Goal: Obtain resource: Download file/media

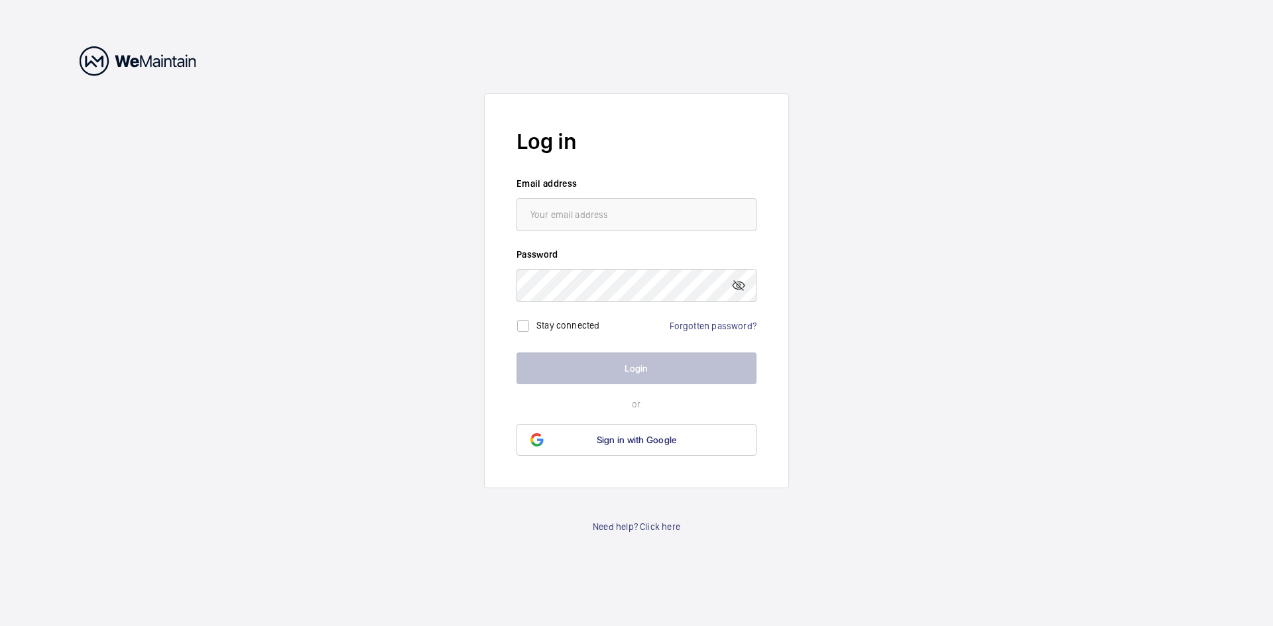
click at [616, 215] on input "email" at bounding box center [636, 214] width 240 height 33
type input "[DOMAIN_NAME][EMAIL_ADDRESS][DOMAIN_NAME]"
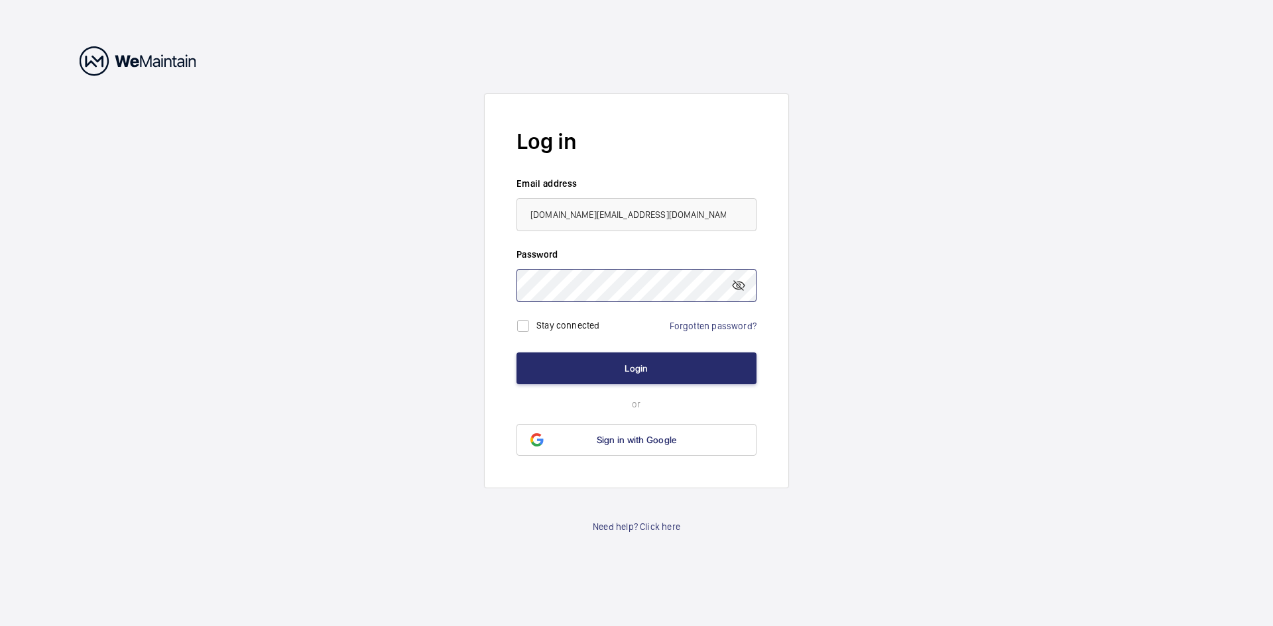
click at [516, 353] on button "Login" at bounding box center [636, 369] width 240 height 32
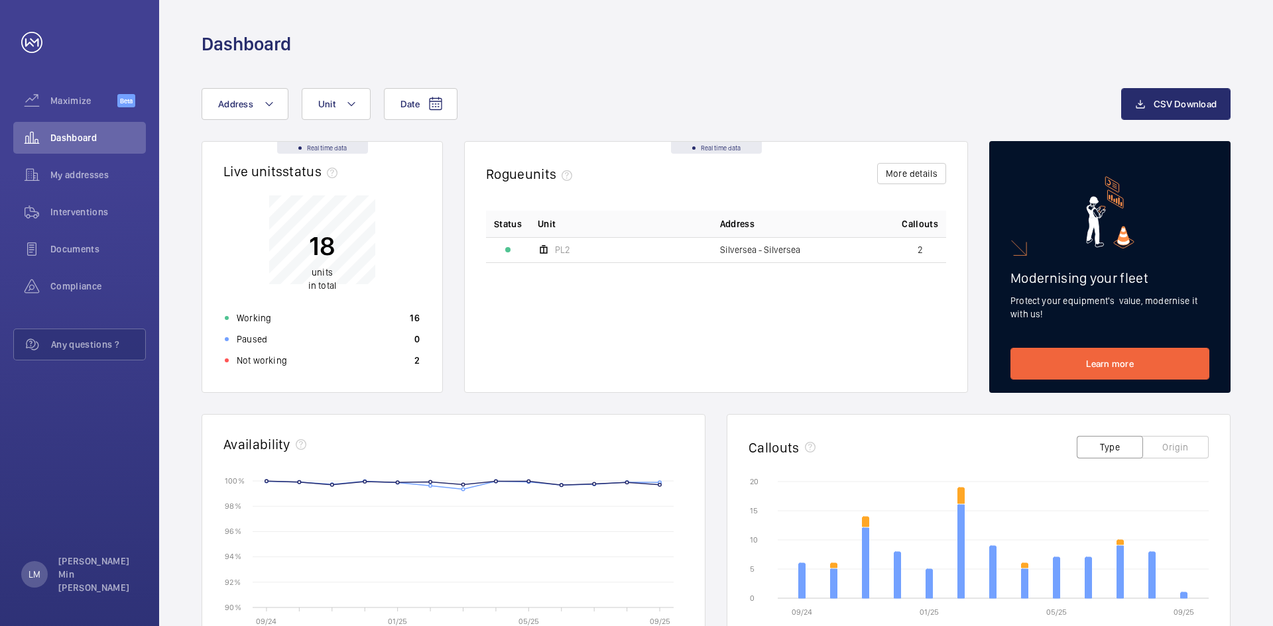
click at [634, 84] on div "Date Address Unit CSV Download Real time data Live units status﻿ 18 units in to…" at bounding box center [716, 513] width 1114 height 915
click at [70, 215] on span "Interventions" at bounding box center [97, 212] width 95 height 13
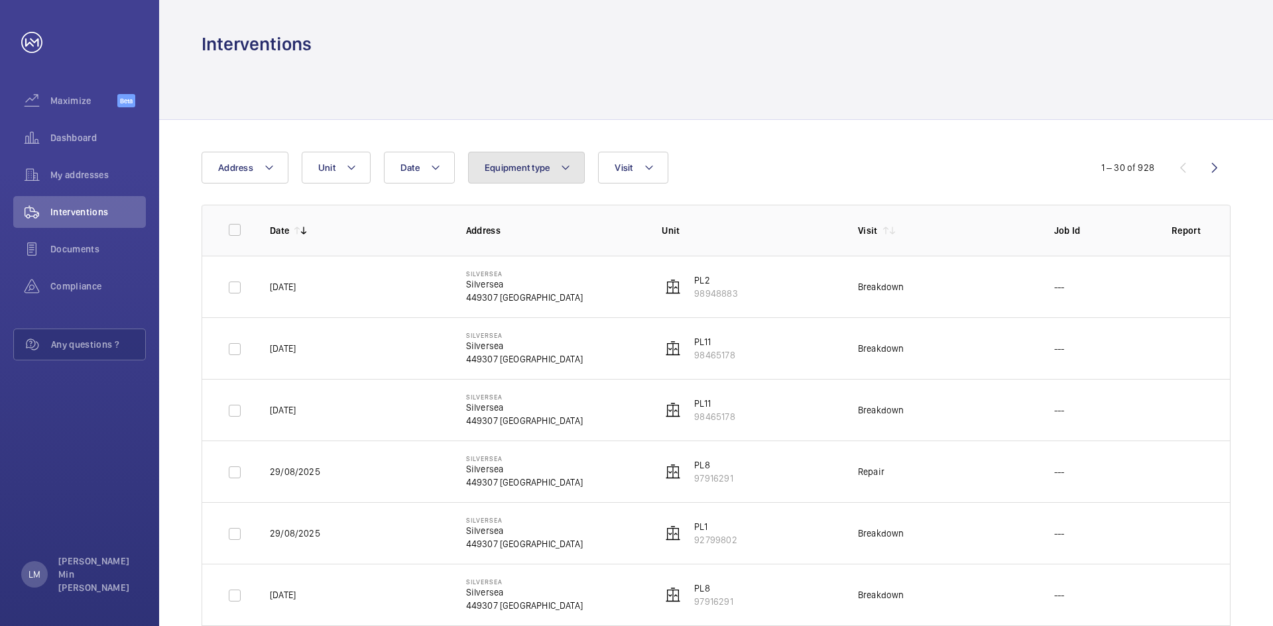
click at [552, 177] on button "Equipment type" at bounding box center [526, 168] width 117 height 32
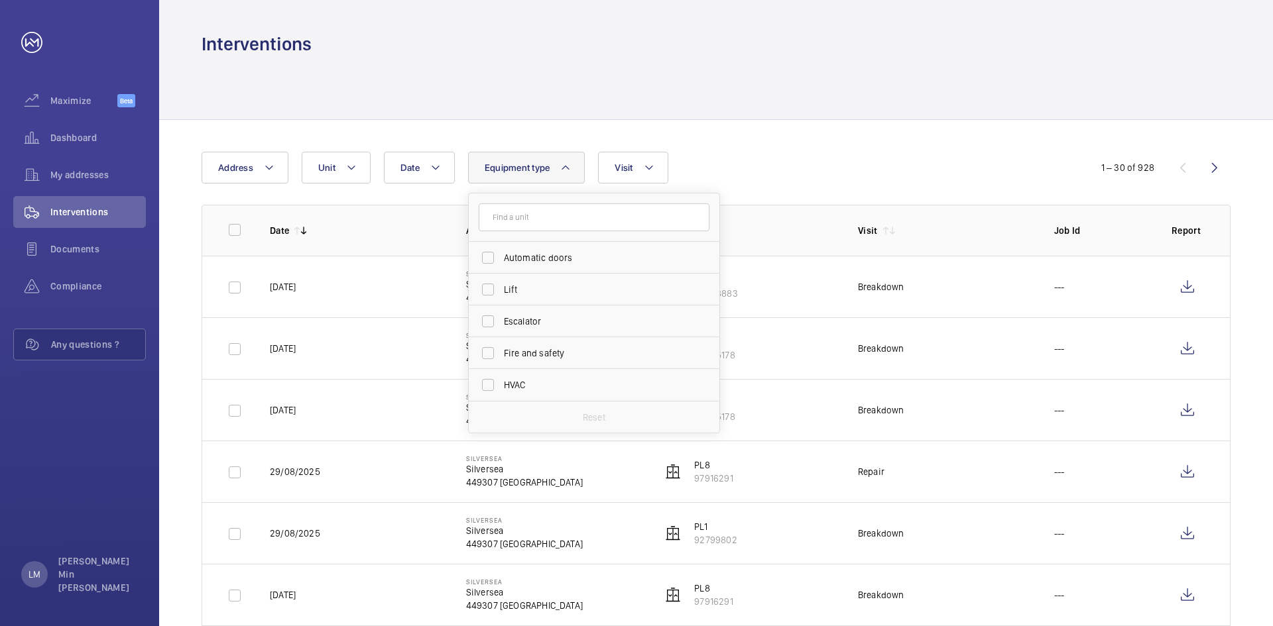
click at [554, 162] on button "Equipment type" at bounding box center [526, 168] width 117 height 32
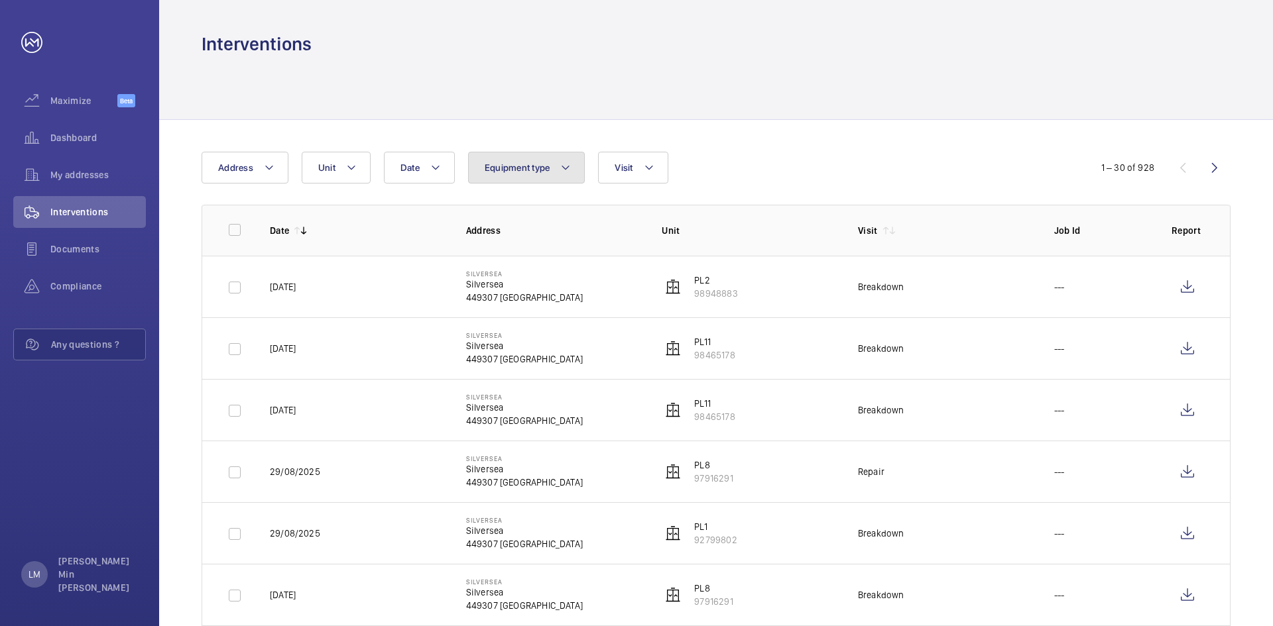
click at [568, 164] on mat-icon at bounding box center [565, 168] width 11 height 16
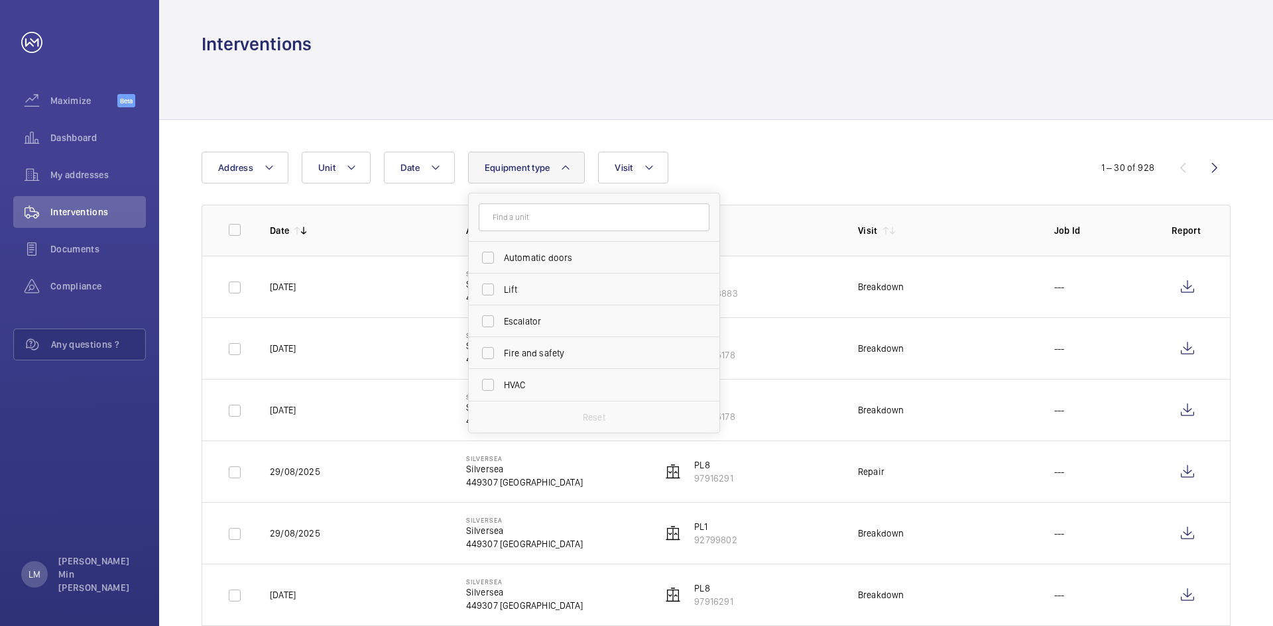
click at [558, 219] on input "text" at bounding box center [594, 218] width 231 height 28
click at [522, 213] on input "text" at bounding box center [594, 218] width 231 height 28
click at [780, 168] on div "Date Address Unit Equipment type Automatic doors Lift Escalator Fire and safety…" at bounding box center [637, 168] width 870 height 32
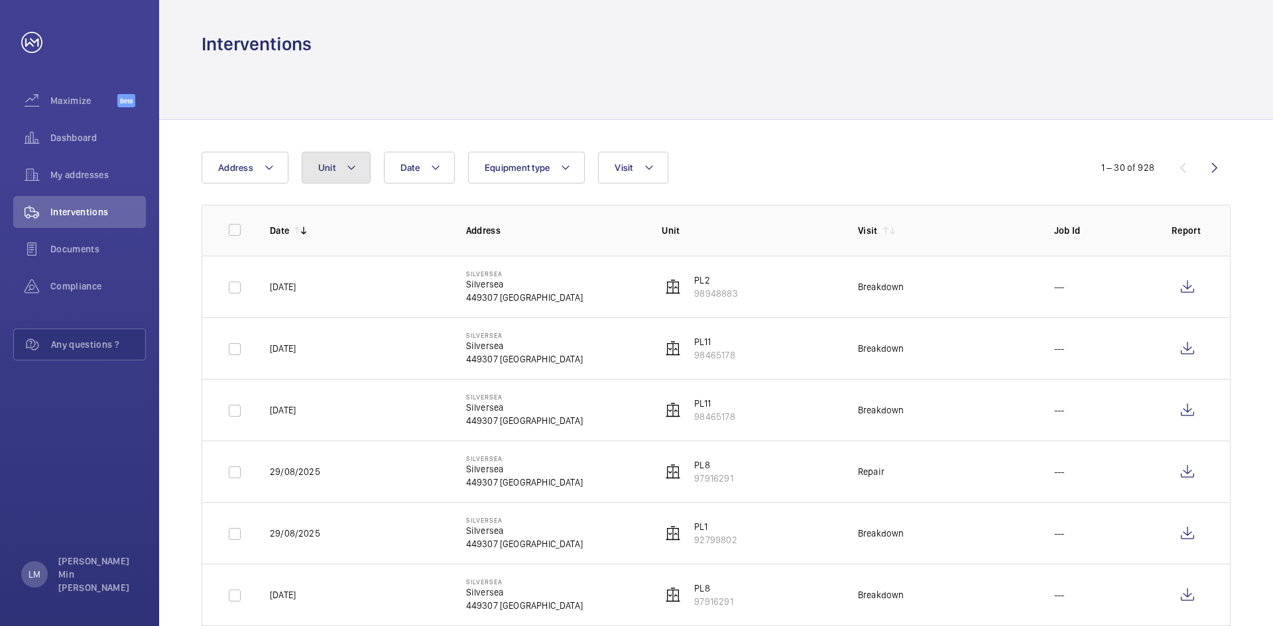
click at [357, 174] on button "Unit" at bounding box center [336, 168] width 69 height 32
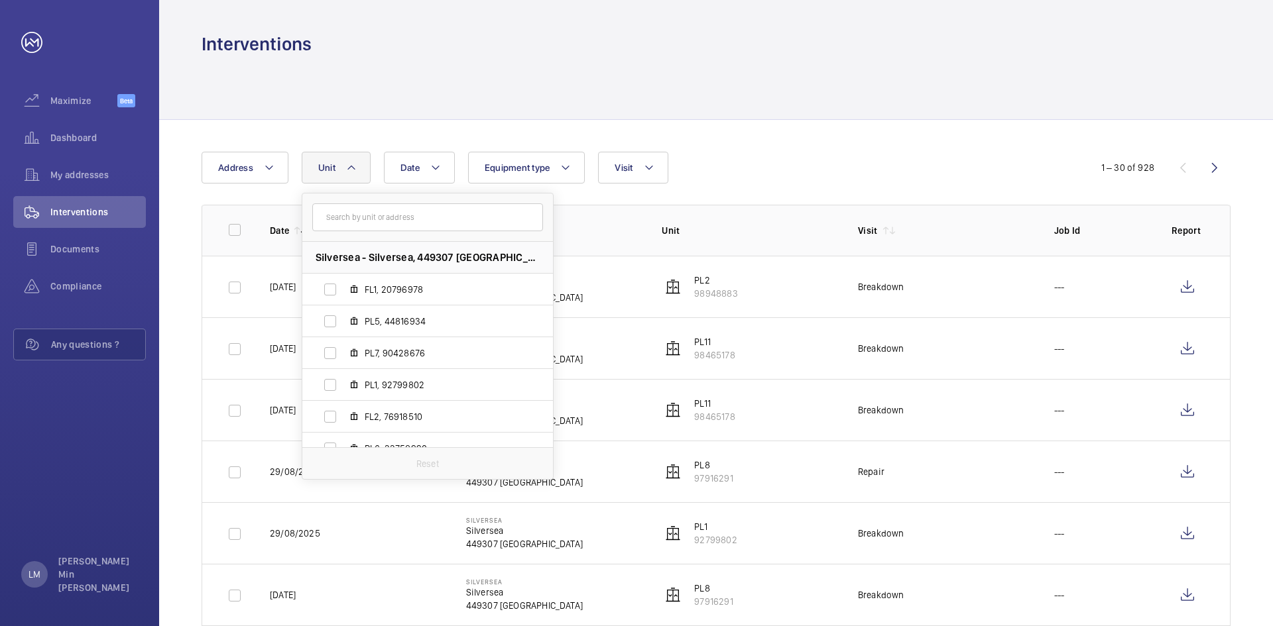
click at [376, 224] on input "text" at bounding box center [427, 218] width 231 height 28
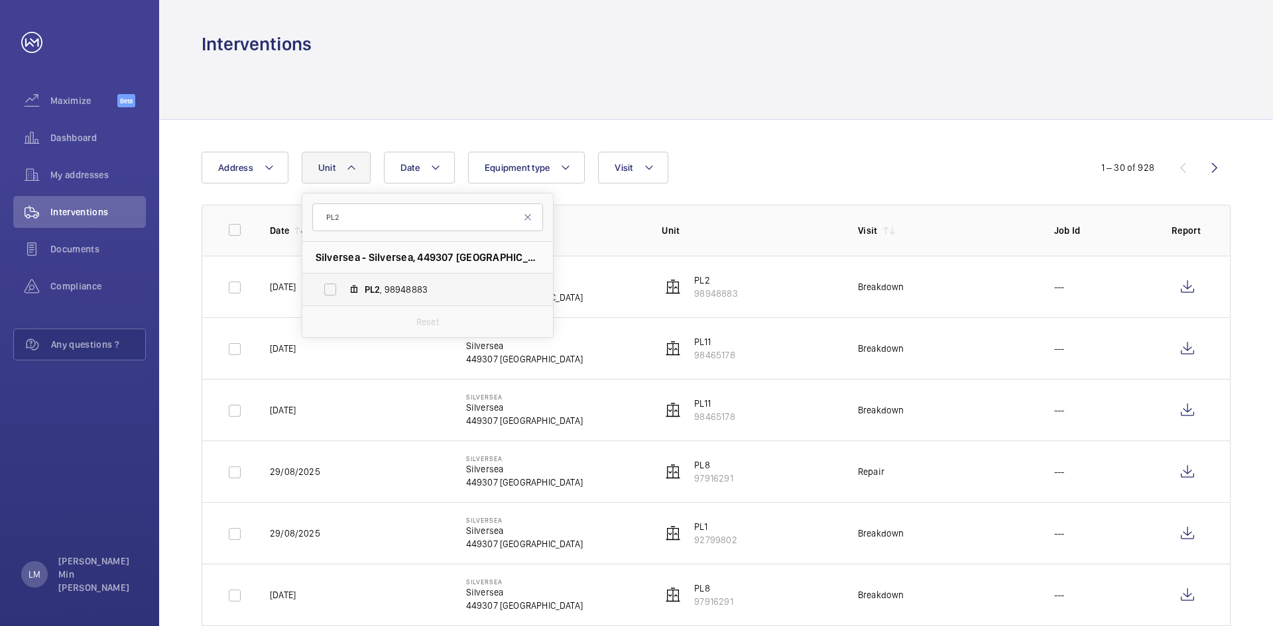
type input "PL2"
click at [386, 289] on span "PL2 , 98948883" at bounding box center [442, 289] width 154 height 13
click at [343, 289] on input "PL2 , 98948883" at bounding box center [330, 289] width 27 height 27
checkbox input "true"
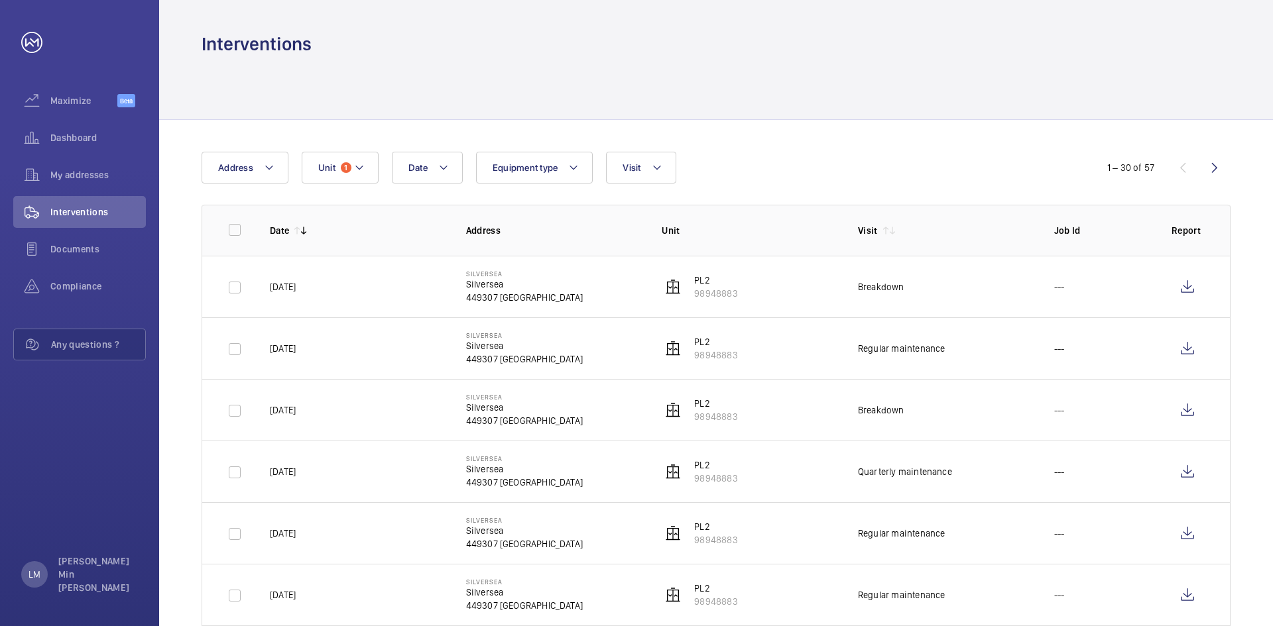
click at [862, 178] on div "Date Address Unit 1 Equipment type Visit" at bounding box center [637, 168] width 870 height 32
click at [657, 38] on div "Interventions" at bounding box center [716, 44] width 1029 height 25
click at [664, 165] on button "Visit" at bounding box center [641, 168] width 70 height 32
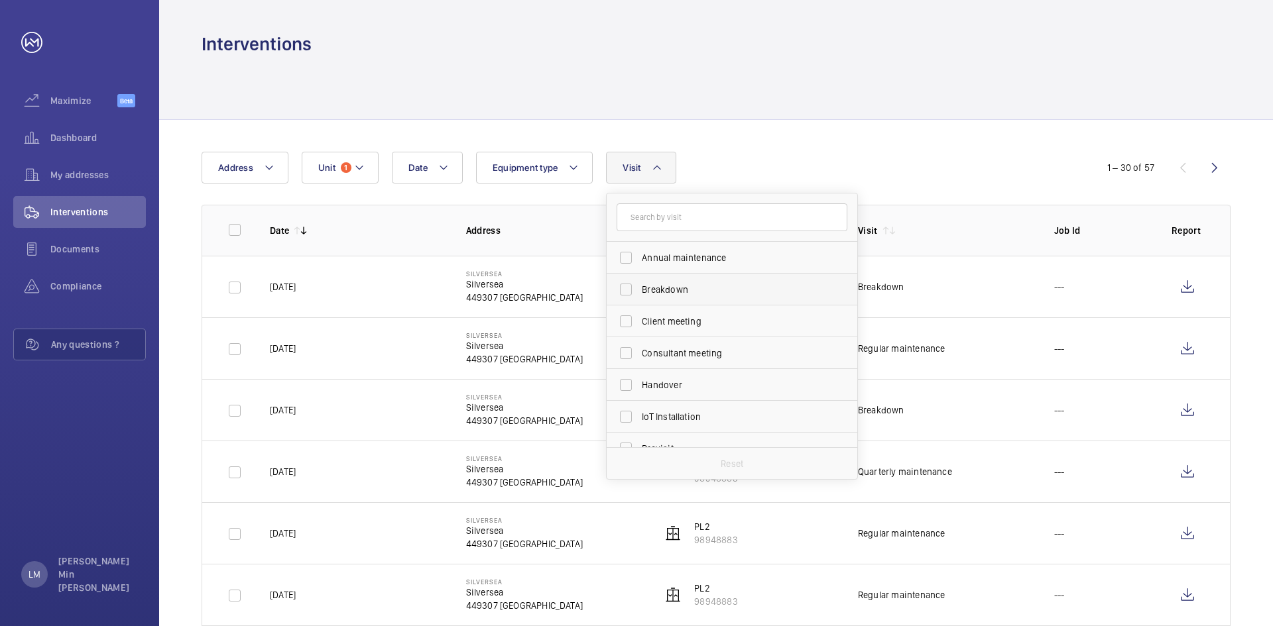
click at [628, 298] on label "Breakdown" at bounding box center [722, 290] width 231 height 32
click at [628, 298] on input "Breakdown" at bounding box center [626, 289] width 27 height 27
checkbox input "true"
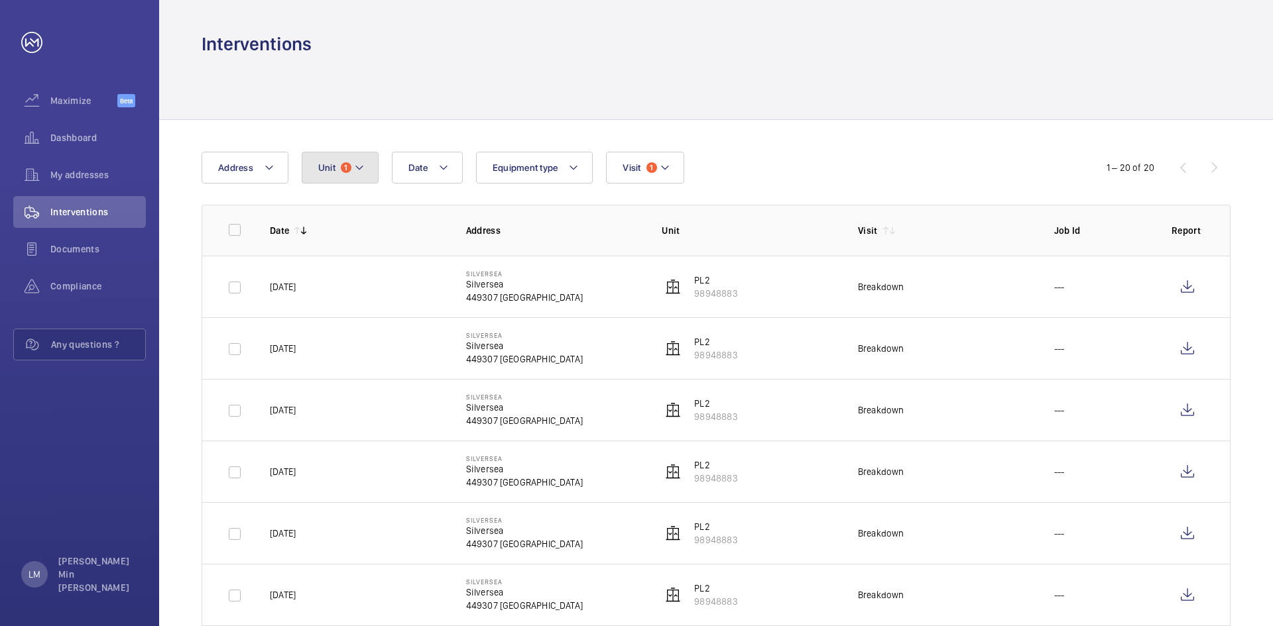
click at [370, 168] on button "Unit 1" at bounding box center [340, 168] width 77 height 32
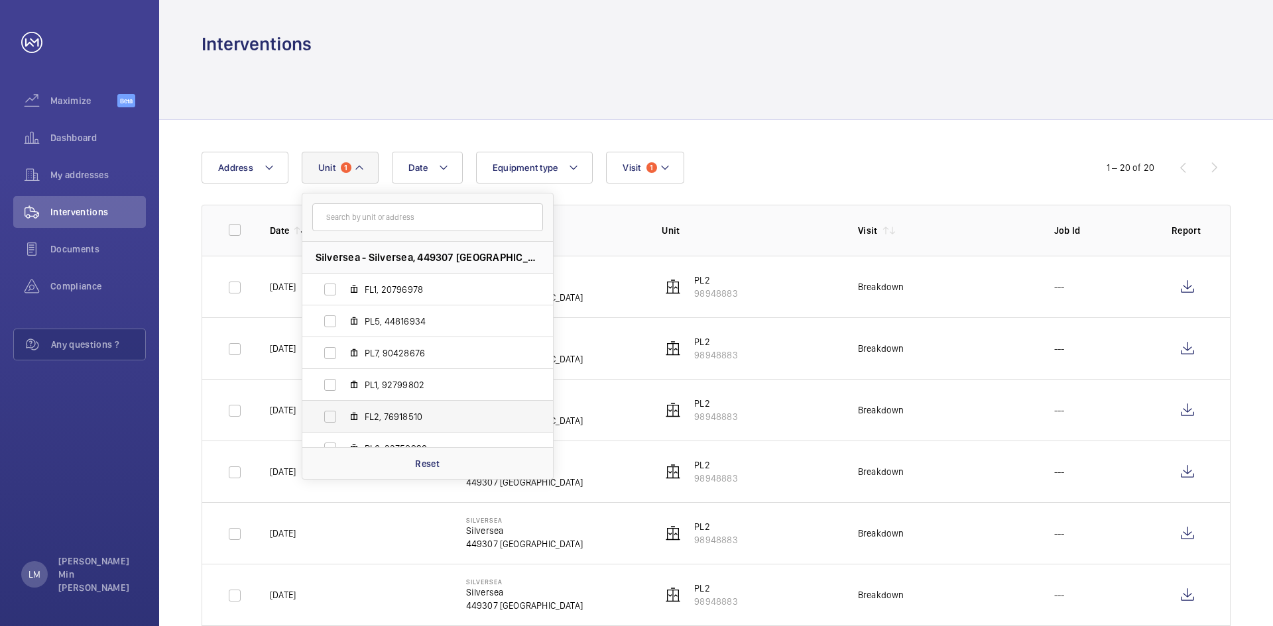
click at [328, 420] on label "FL2, 76918510" at bounding box center [416, 417] width 229 height 32
click at [328, 420] on input "FL2, 76918510" at bounding box center [330, 417] width 27 height 27
checkbox input "true"
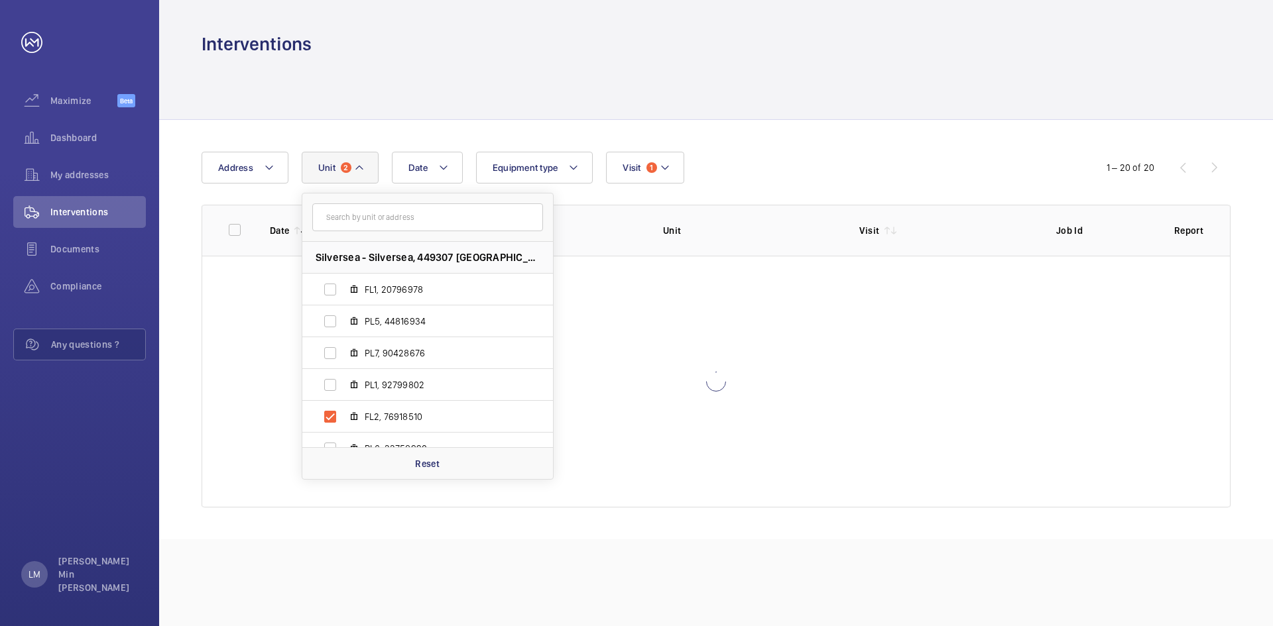
click at [836, 147] on div "Date Address Unit [GEOGRAPHIC_DATA] PL5, 44816934 PL7, 90428676 PL1, 92799802 F…" at bounding box center [716, 330] width 1114 height 420
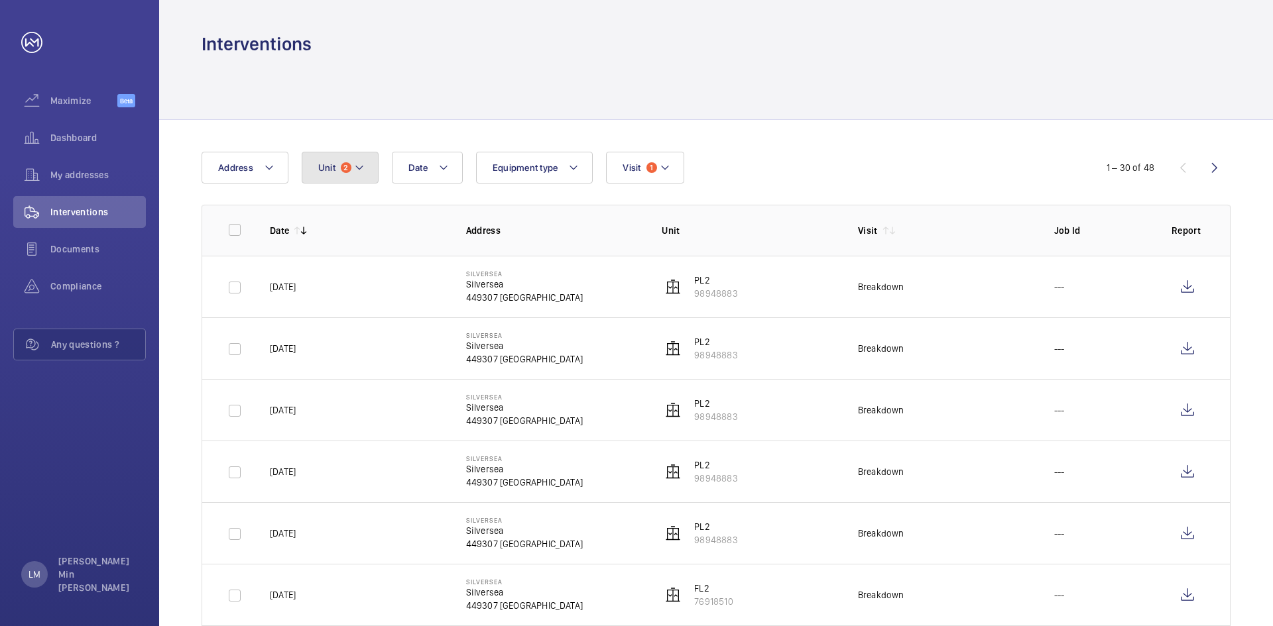
click at [359, 172] on mat-icon at bounding box center [359, 168] width 11 height 16
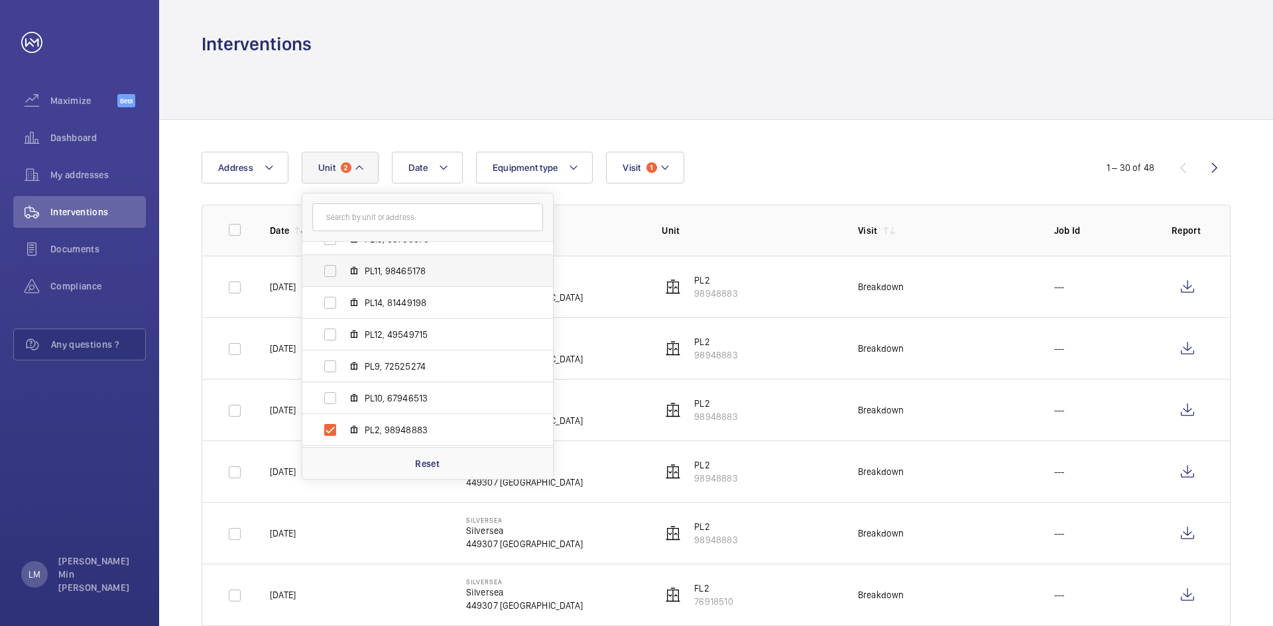
scroll to position [253, 0]
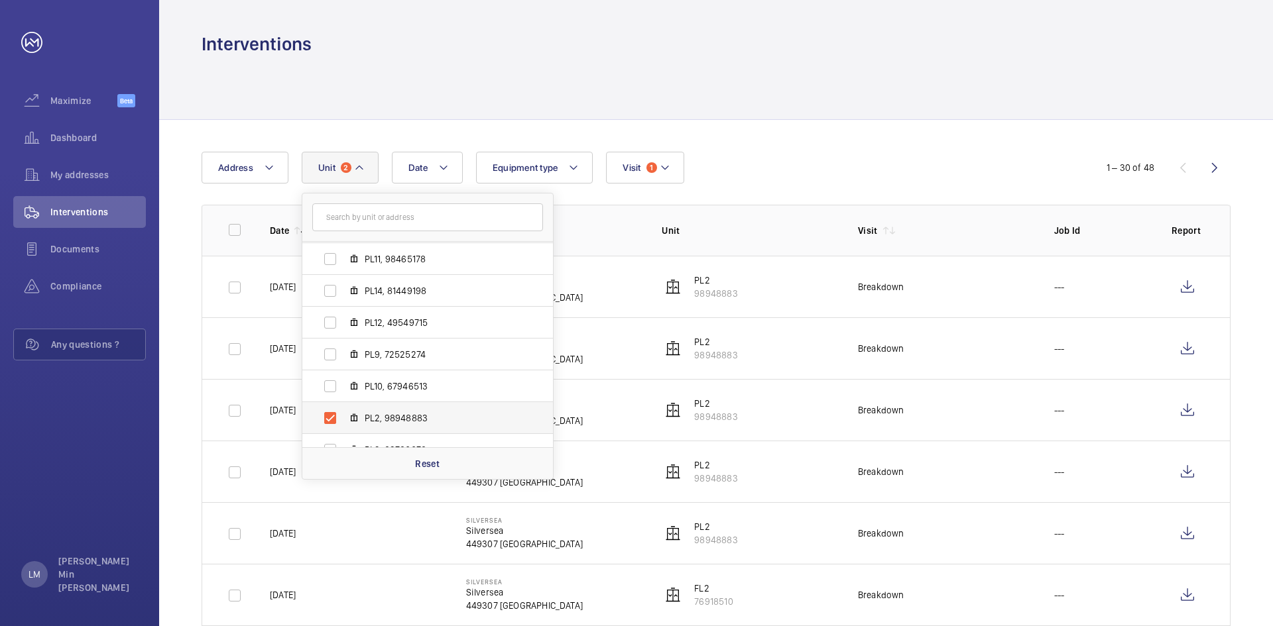
click at [330, 418] on label "PL2, 98948883" at bounding box center [416, 418] width 229 height 32
click at [330, 418] on input "PL2, 98948883" at bounding box center [330, 418] width 27 height 27
checkbox input "false"
click at [774, 162] on div "Date Address Unit [GEOGRAPHIC_DATA], 20796978 PL5, 44816934 PL7, 90428676 PL1, …" at bounding box center [637, 168] width 870 height 32
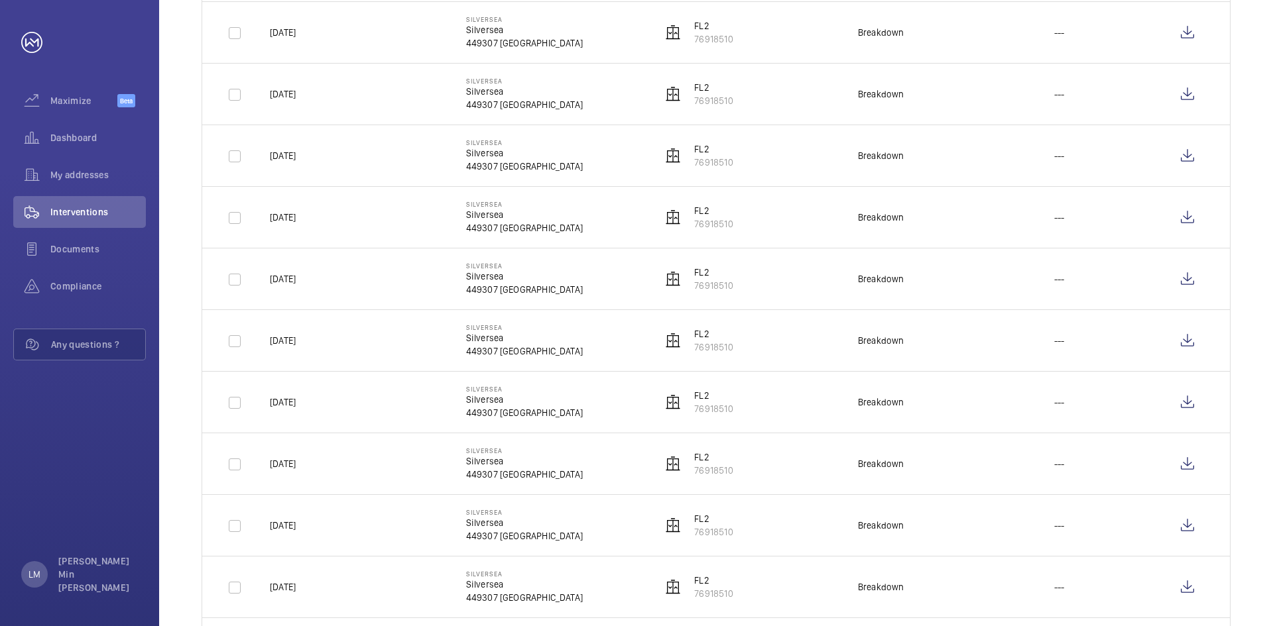
scroll to position [1061, 0]
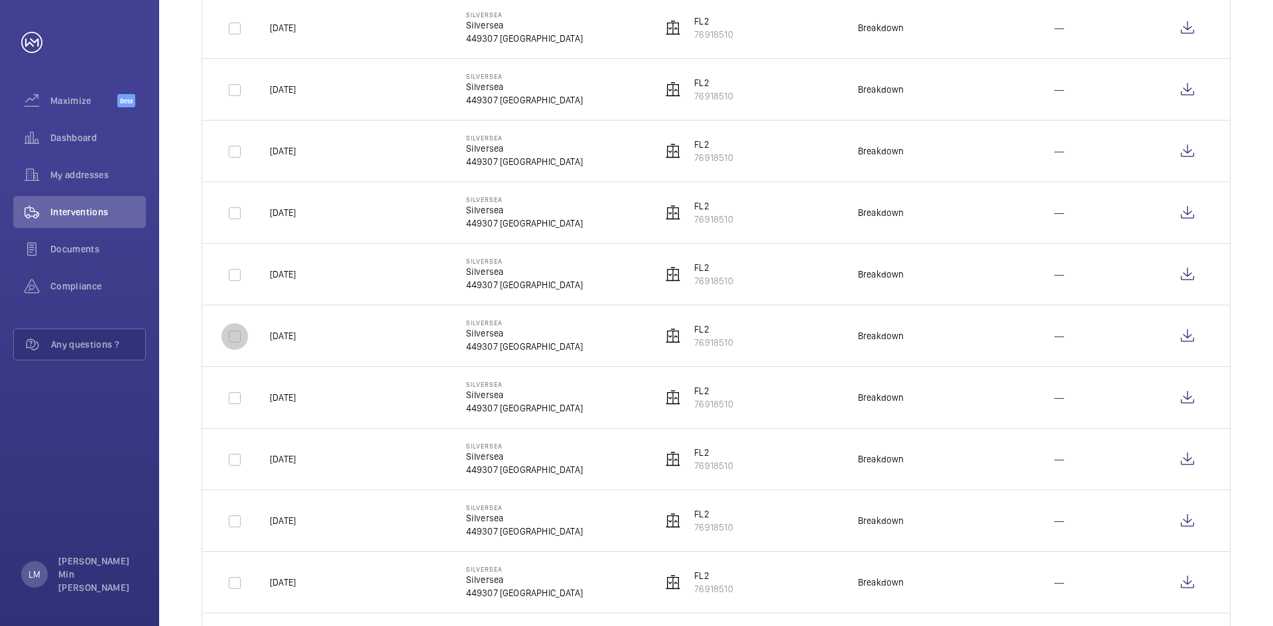
click at [237, 335] on input "checkbox" at bounding box center [234, 337] width 27 height 27
click at [231, 337] on input "checkbox" at bounding box center [234, 337] width 27 height 27
checkbox input "false"
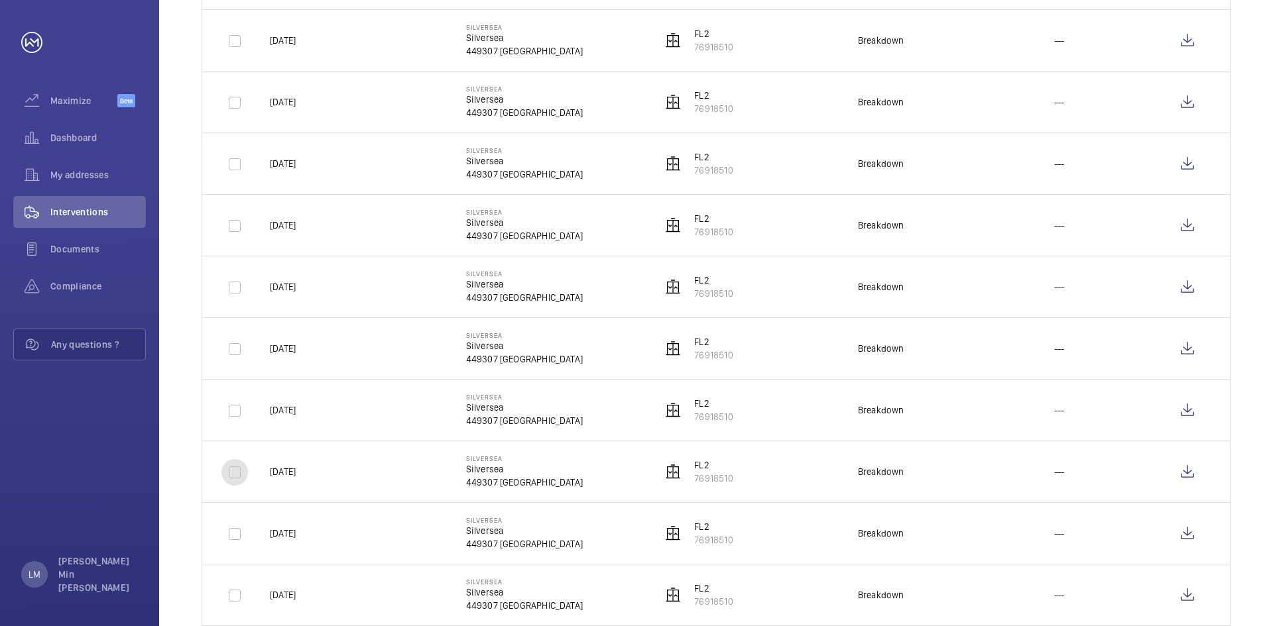
scroll to position [928, 0]
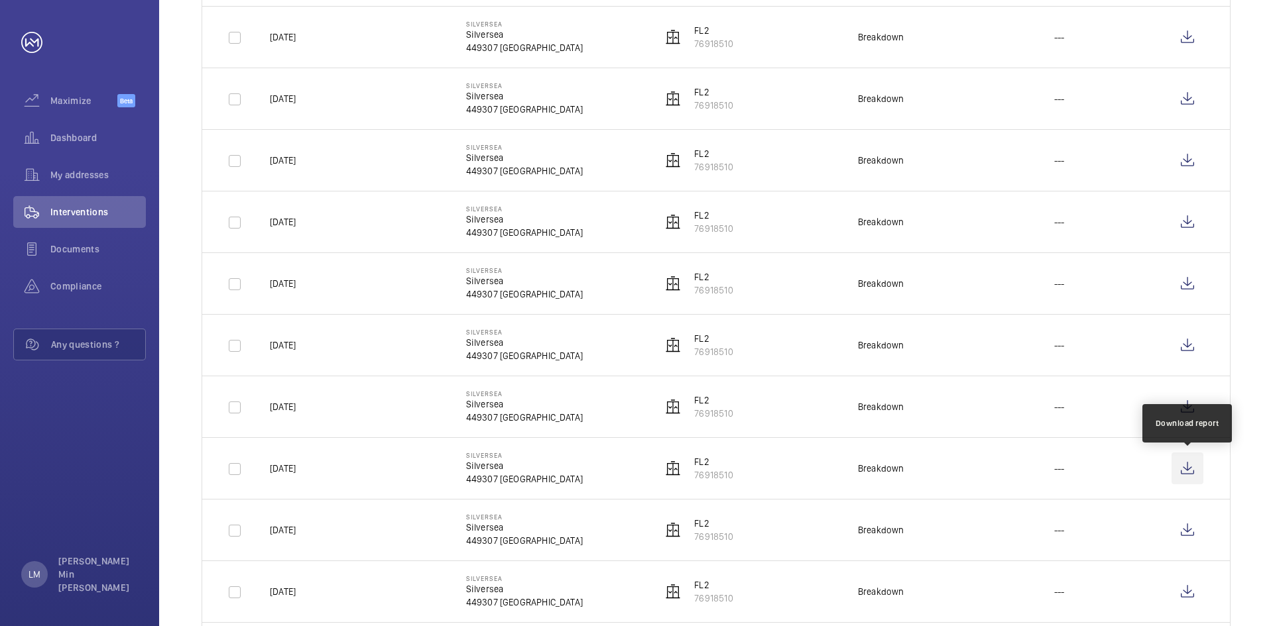
click at [1021, 467] on wm-front-icon-button at bounding box center [1187, 469] width 32 height 32
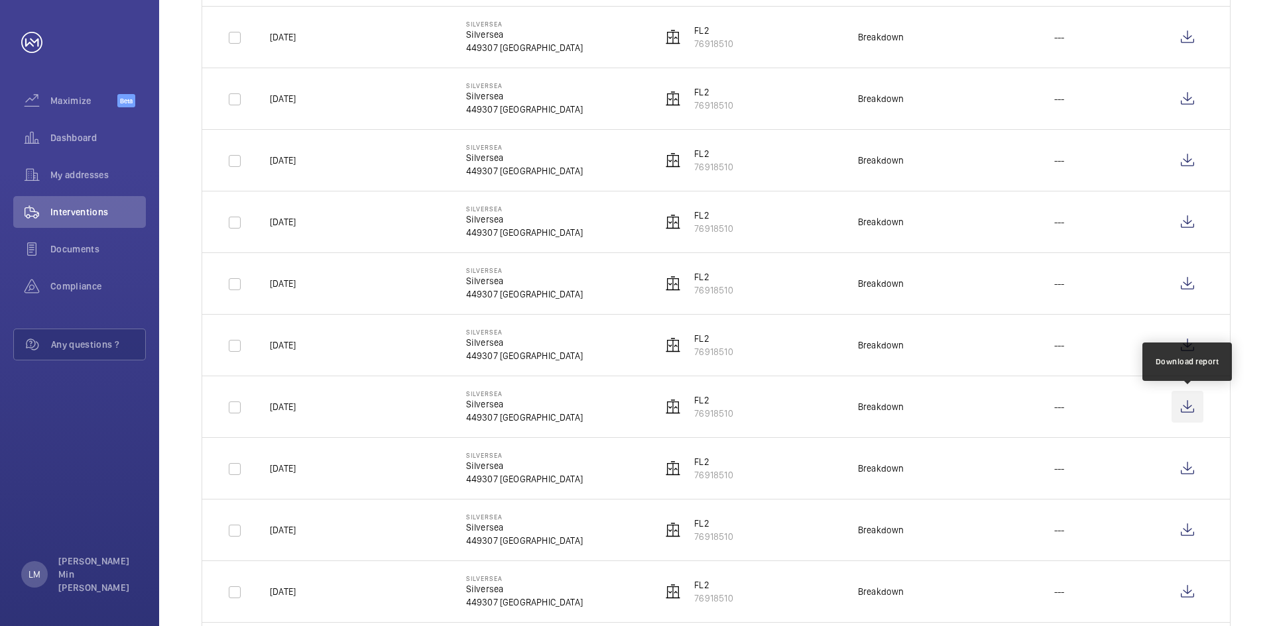
click at [1021, 406] on wm-front-icon-button at bounding box center [1187, 407] width 32 height 32
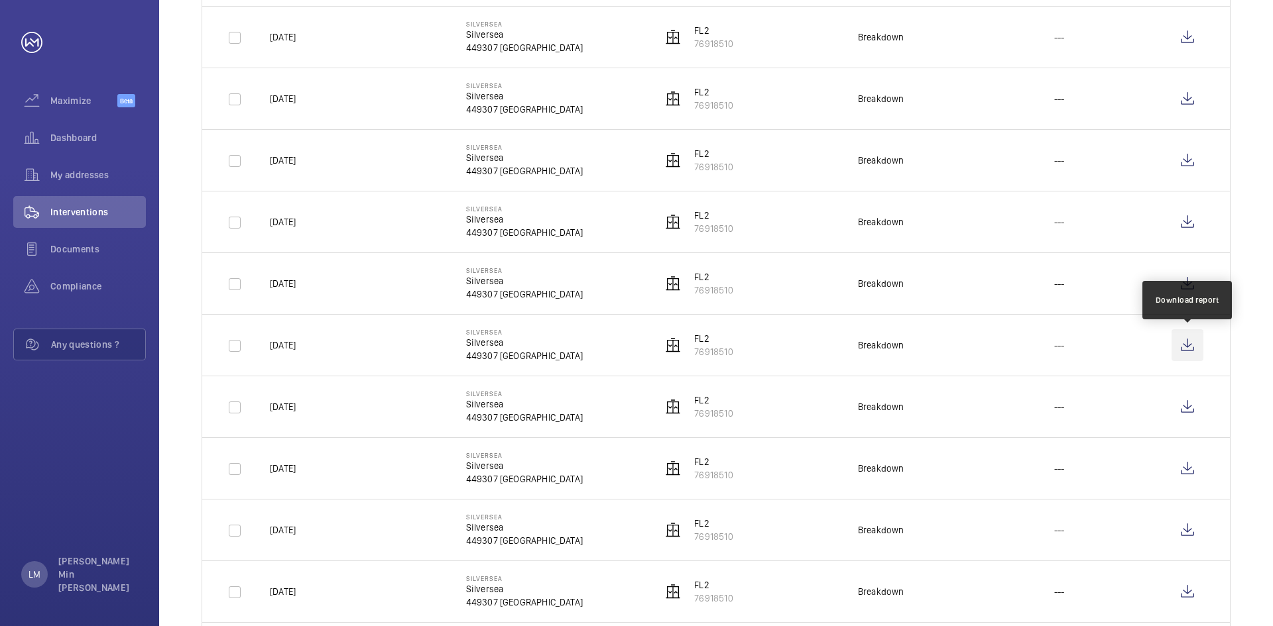
click at [1021, 345] on wm-front-icon-button at bounding box center [1187, 345] width 32 height 32
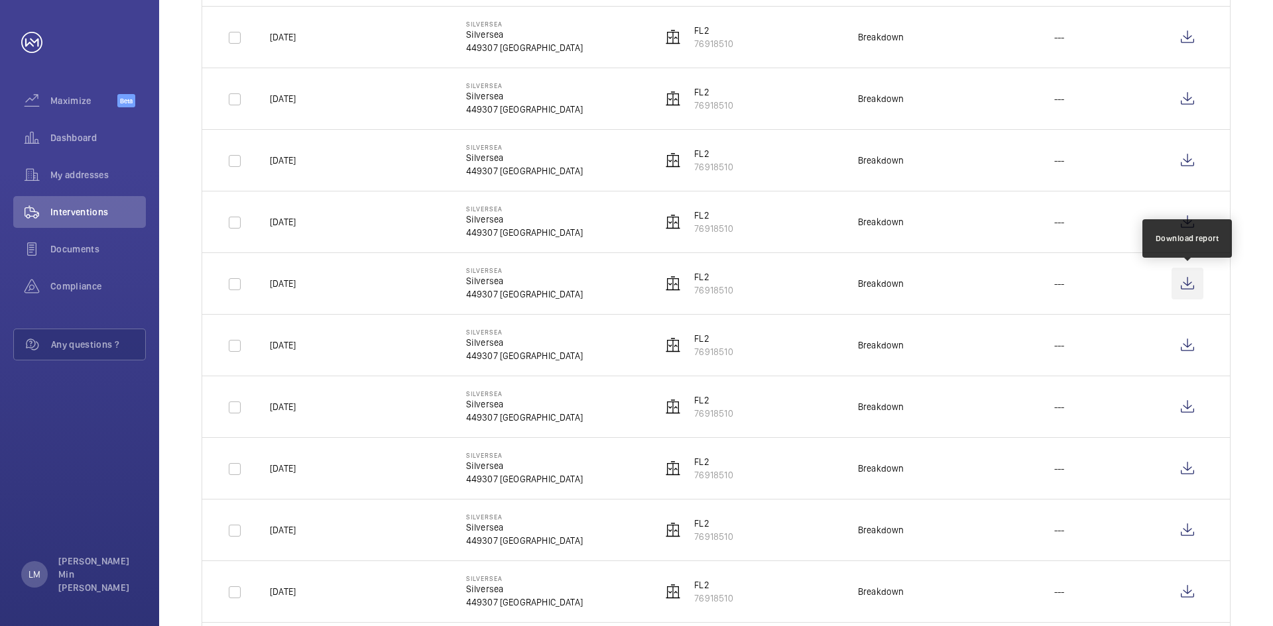
click at [1021, 280] on wm-front-icon-button at bounding box center [1187, 284] width 32 height 32
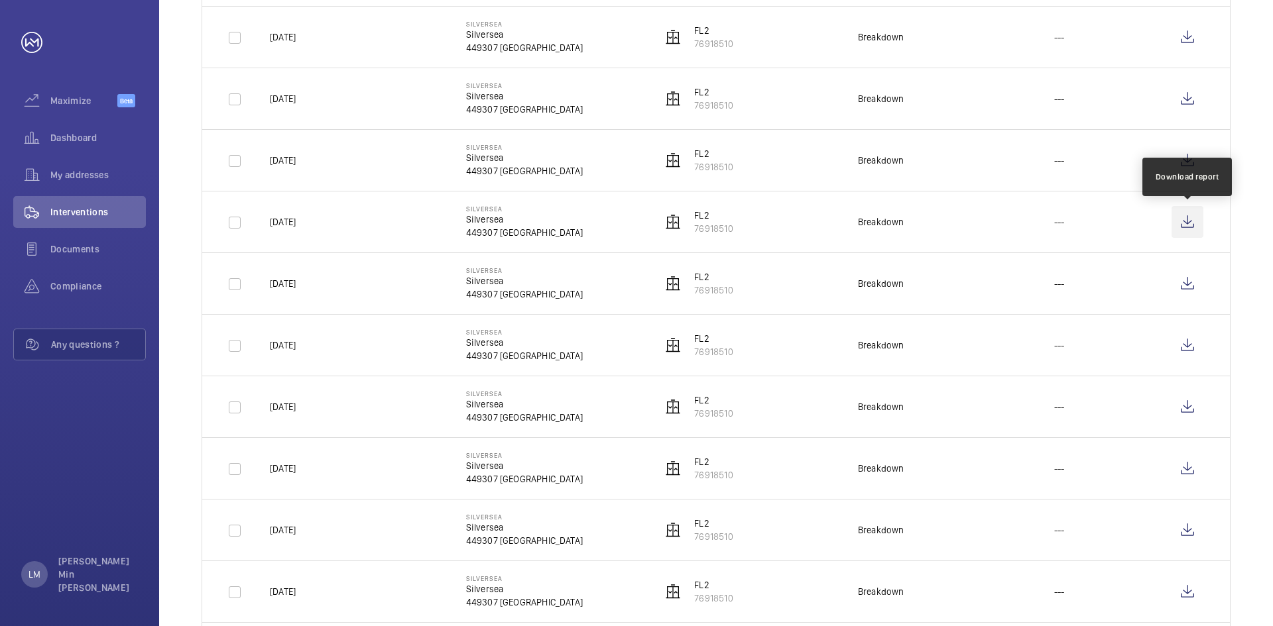
click at [1021, 219] on wm-front-icon-button at bounding box center [1187, 222] width 32 height 32
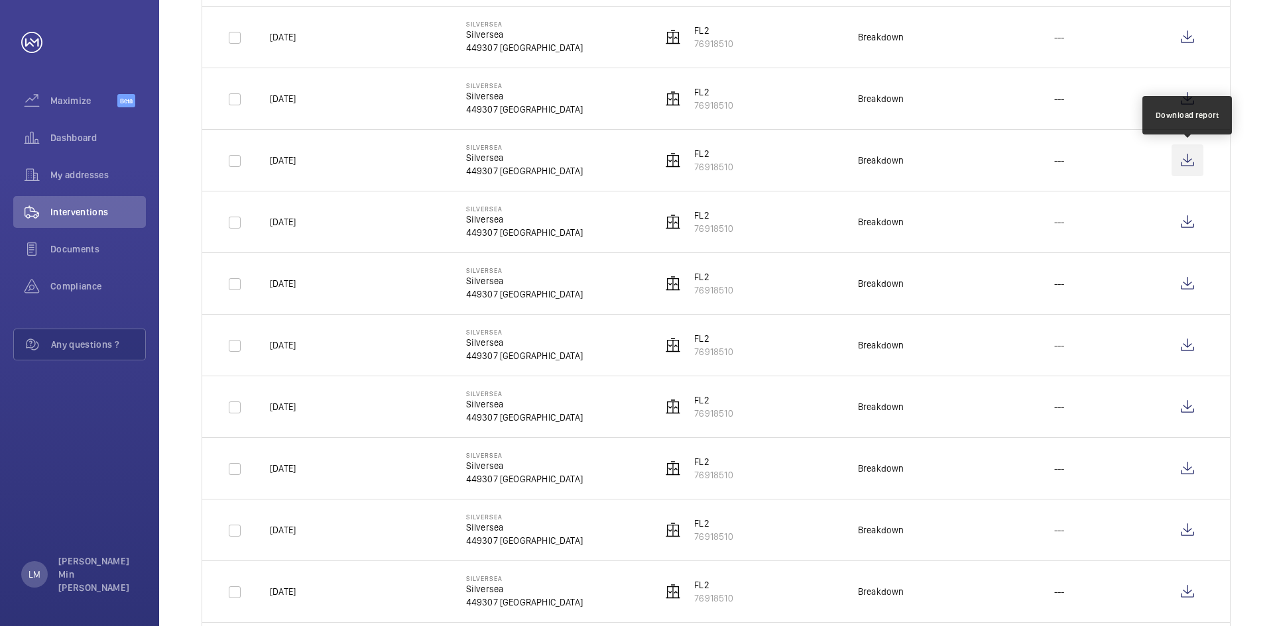
click at [1021, 162] on wm-front-icon-button at bounding box center [1187, 161] width 32 height 32
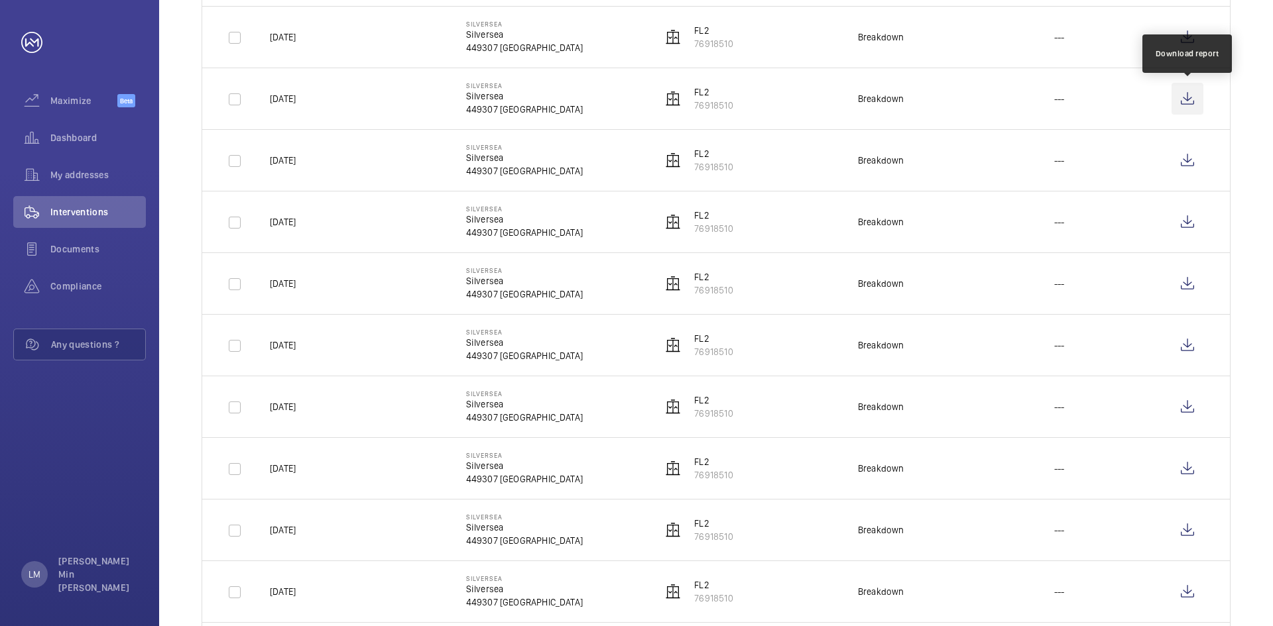
click at [1021, 101] on wm-front-icon-button at bounding box center [1187, 99] width 32 height 32
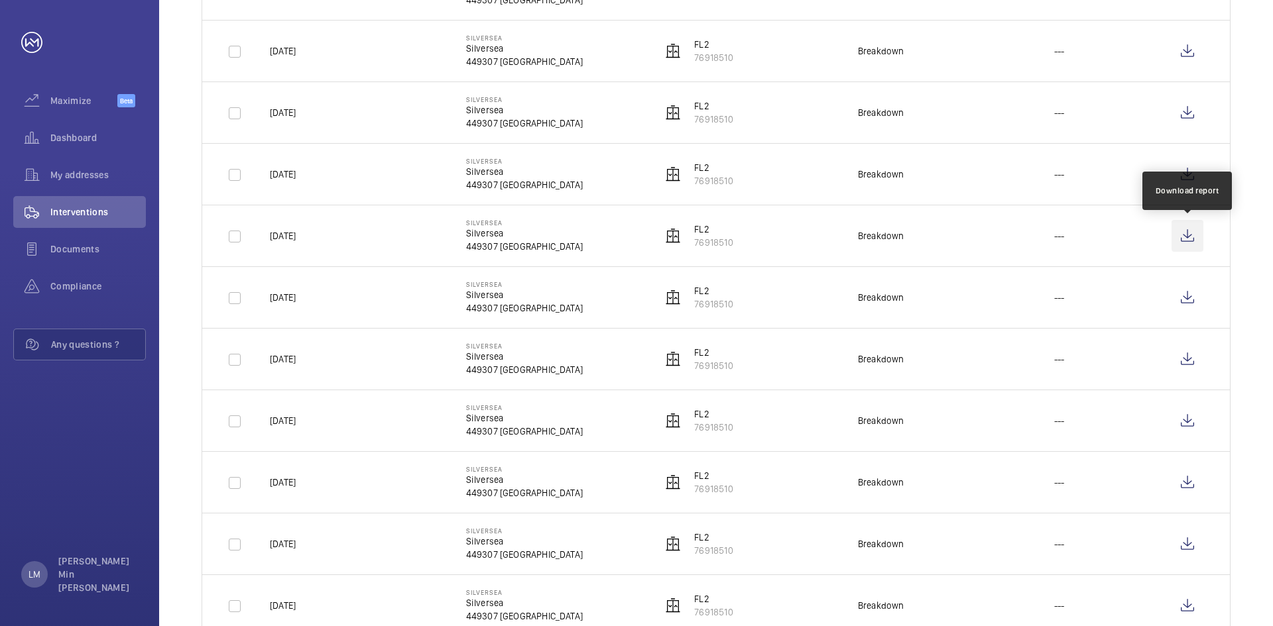
click at [1021, 231] on wm-front-icon-button at bounding box center [1187, 236] width 32 height 32
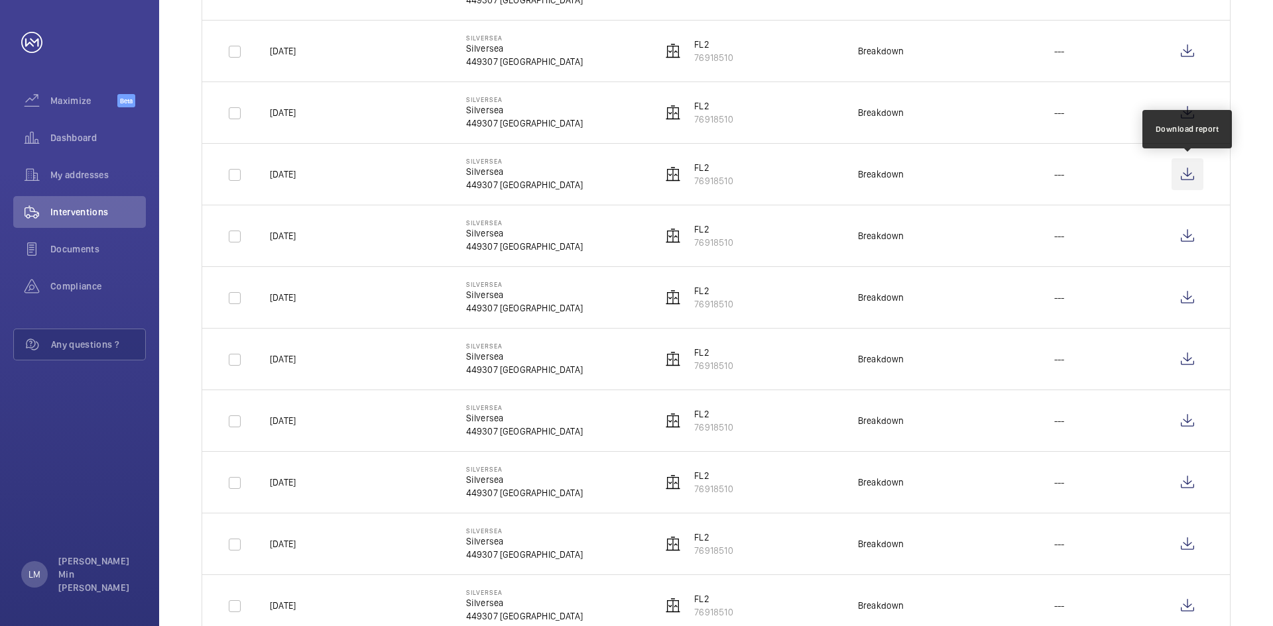
click at [1021, 172] on wm-front-icon-button at bounding box center [1187, 174] width 32 height 32
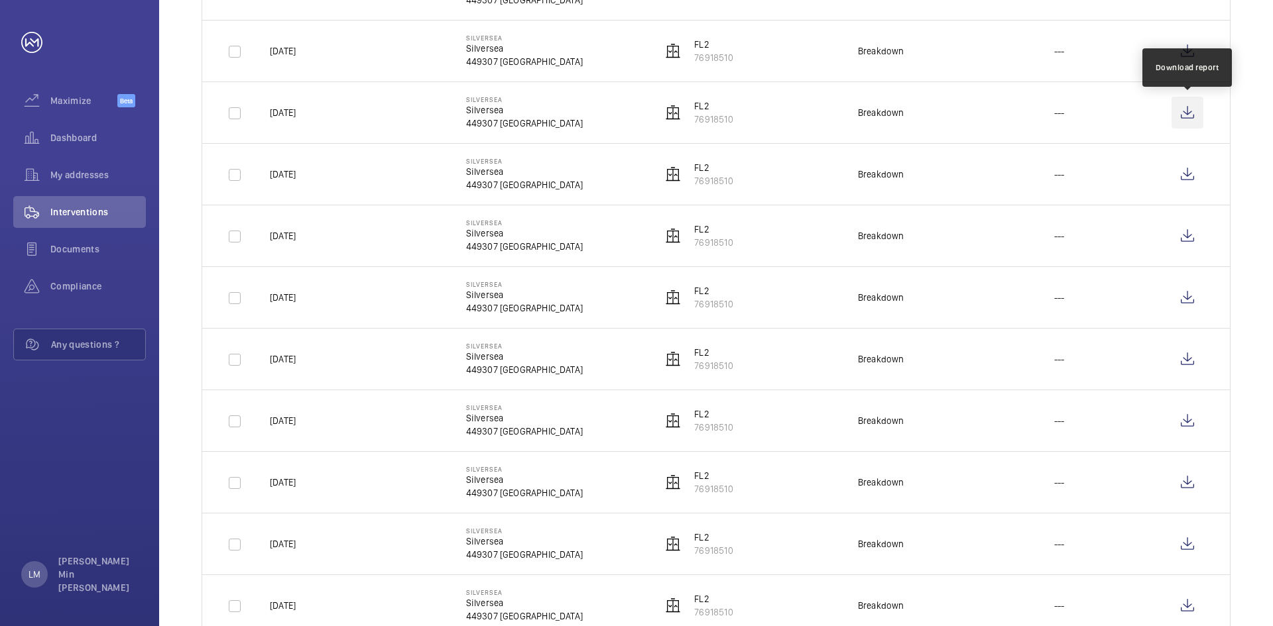
click at [1021, 112] on wm-front-icon-button at bounding box center [1187, 113] width 32 height 32
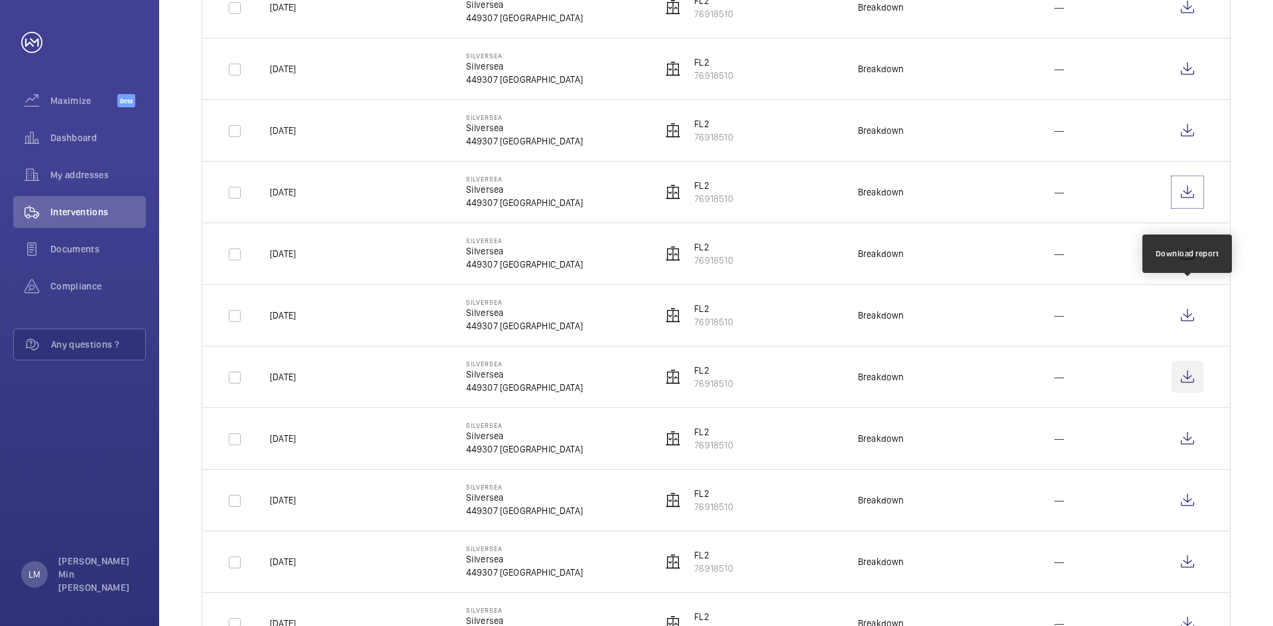
scroll to position [464, 0]
click at [1021, 316] on wm-front-icon-button at bounding box center [1187, 316] width 32 height 32
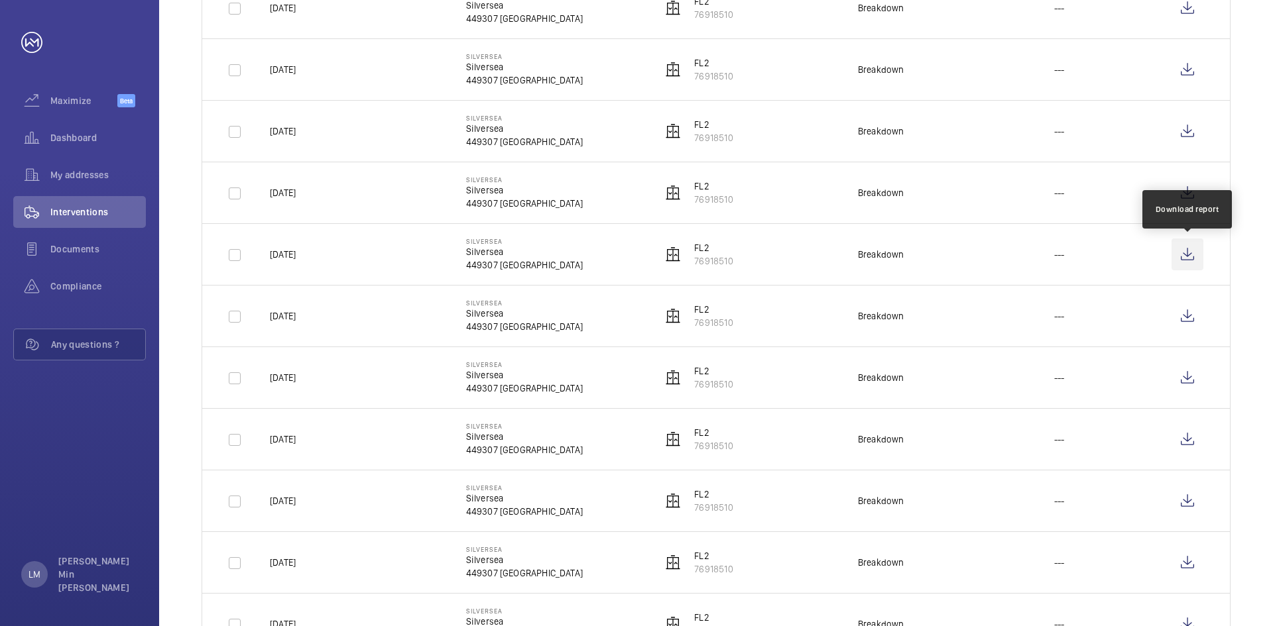
click at [1021, 254] on wm-front-icon-button at bounding box center [1187, 255] width 32 height 32
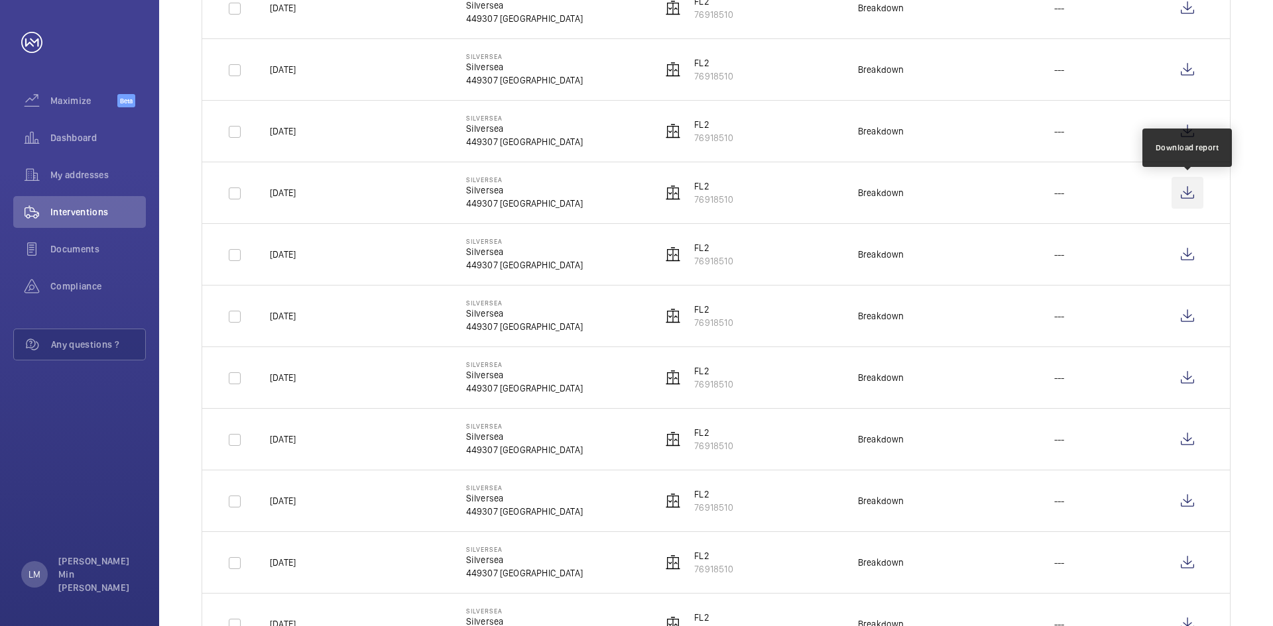
click at [1021, 192] on wm-front-icon-button at bounding box center [1187, 193] width 32 height 32
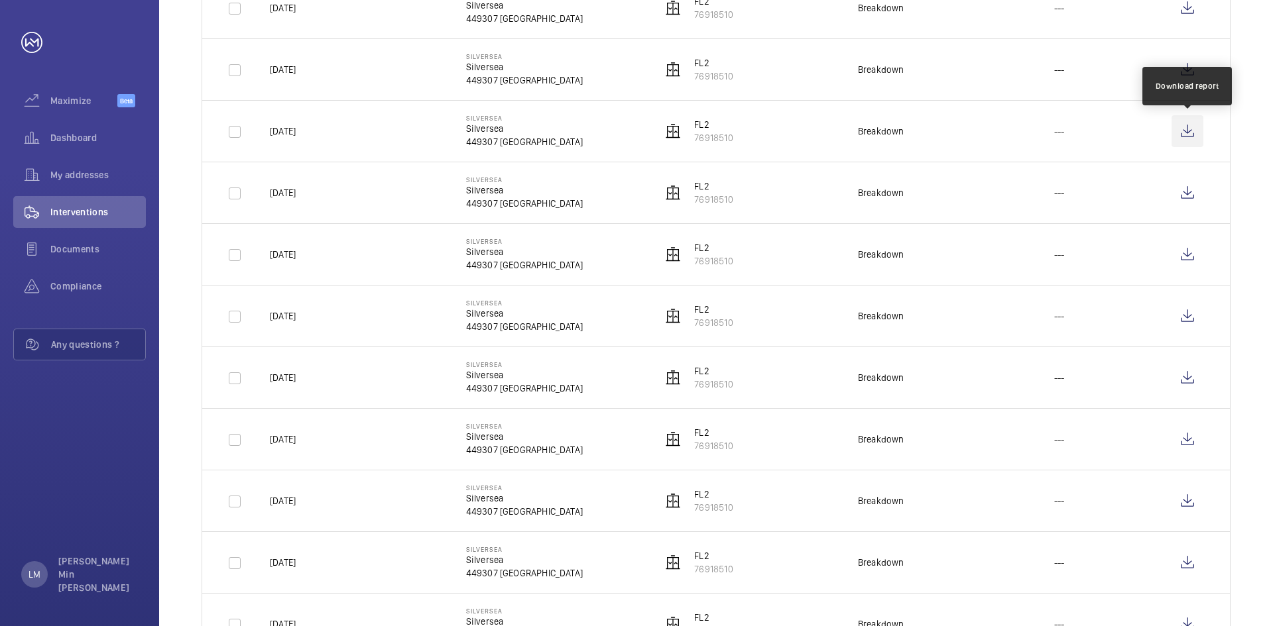
click at [1021, 128] on wm-front-icon-button at bounding box center [1187, 131] width 32 height 32
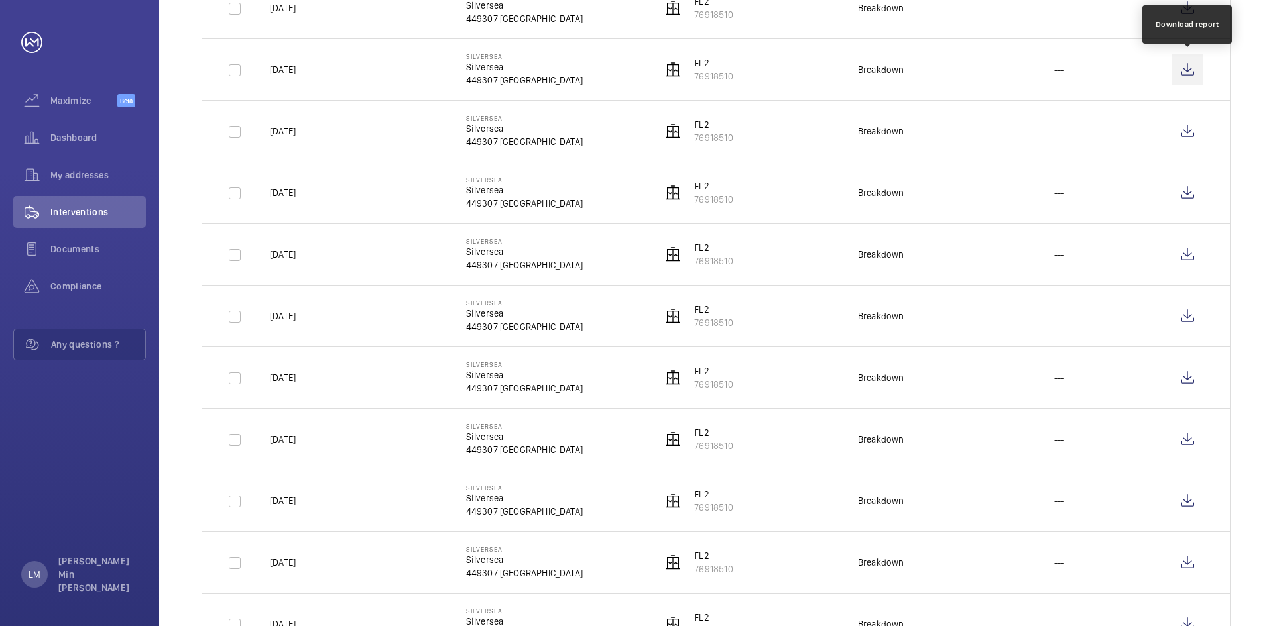
click at [1021, 68] on wm-front-icon-button at bounding box center [1187, 70] width 32 height 32
